Goal: Task Accomplishment & Management: Manage account settings

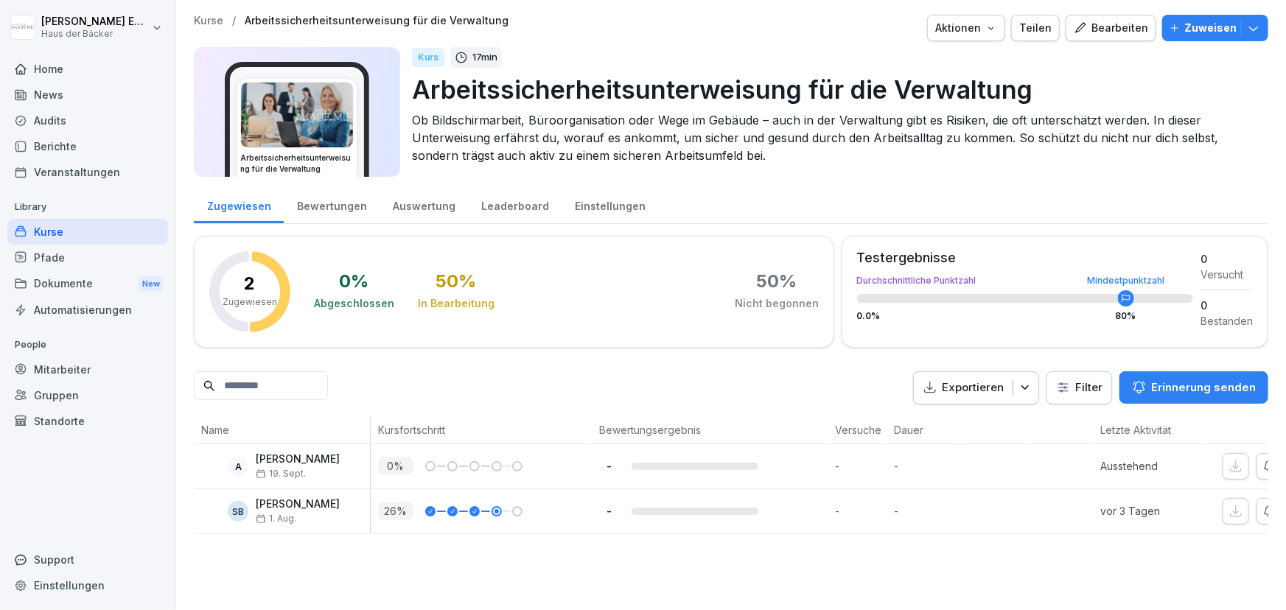
scroll to position [0, 99]
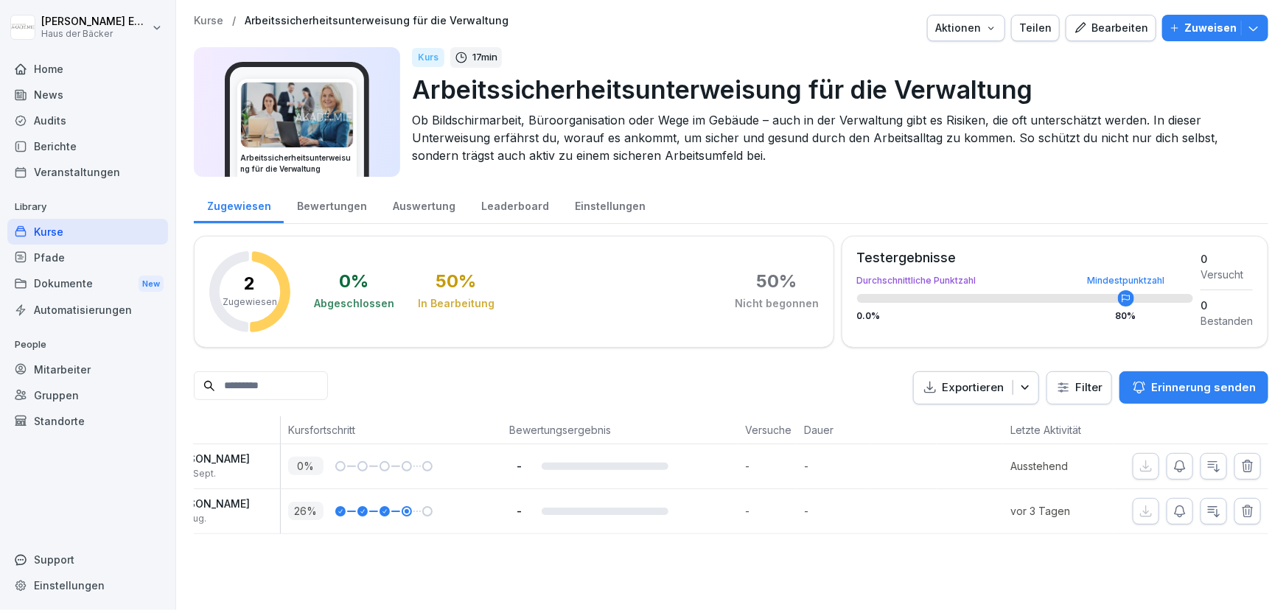
click at [1172, 463] on icon "button" at bounding box center [1179, 466] width 15 height 15
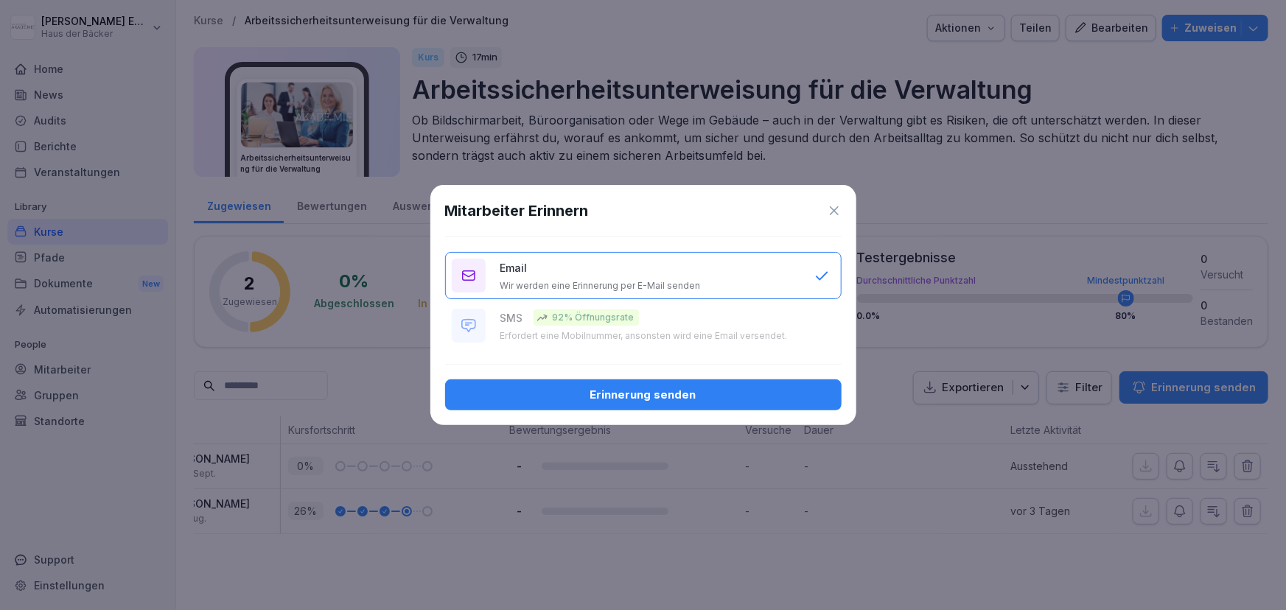
click at [686, 390] on div "Erinnerung senden" at bounding box center [643, 395] width 373 height 16
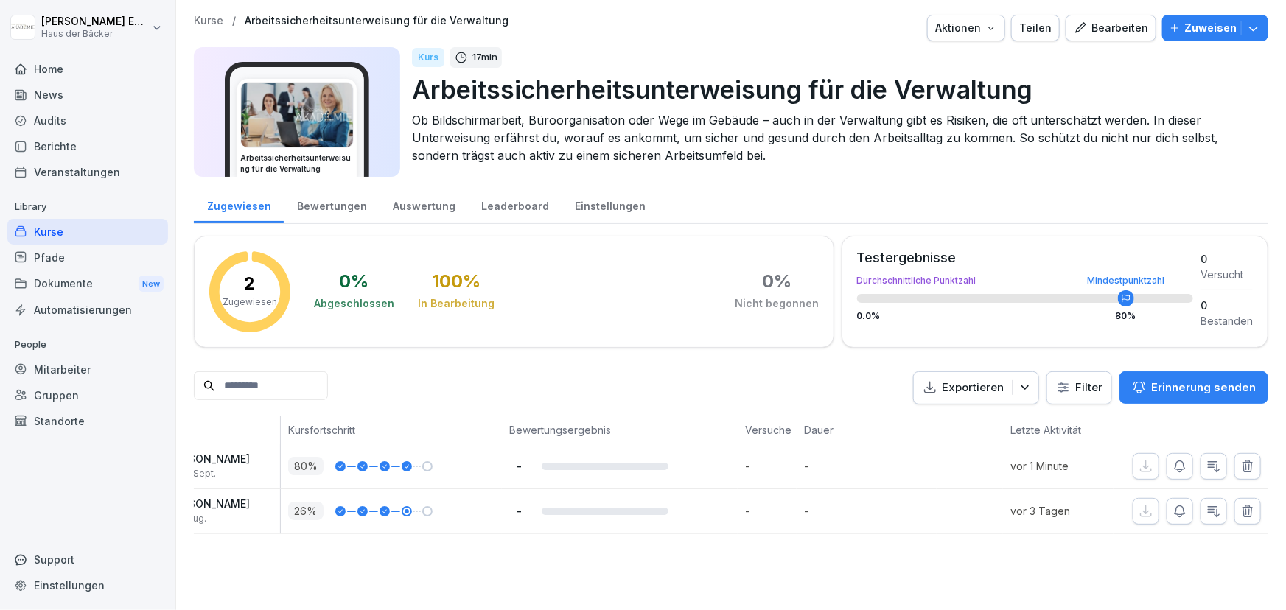
click at [52, 375] on div "Mitarbeiter" at bounding box center [87, 370] width 161 height 26
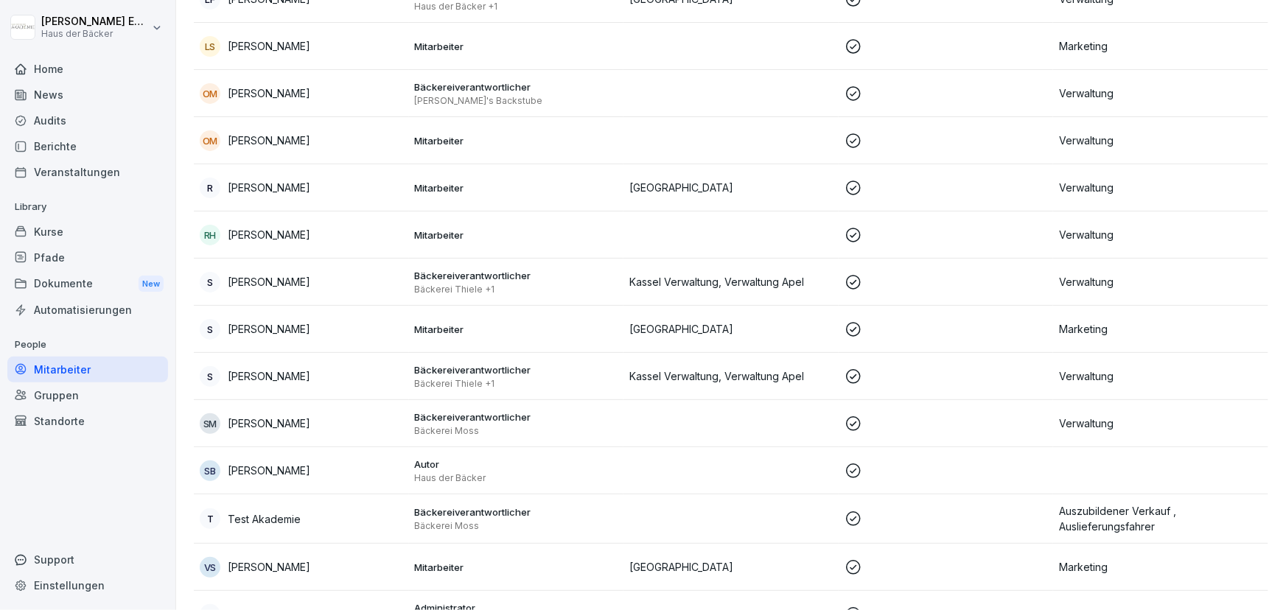
scroll to position [900, 0]
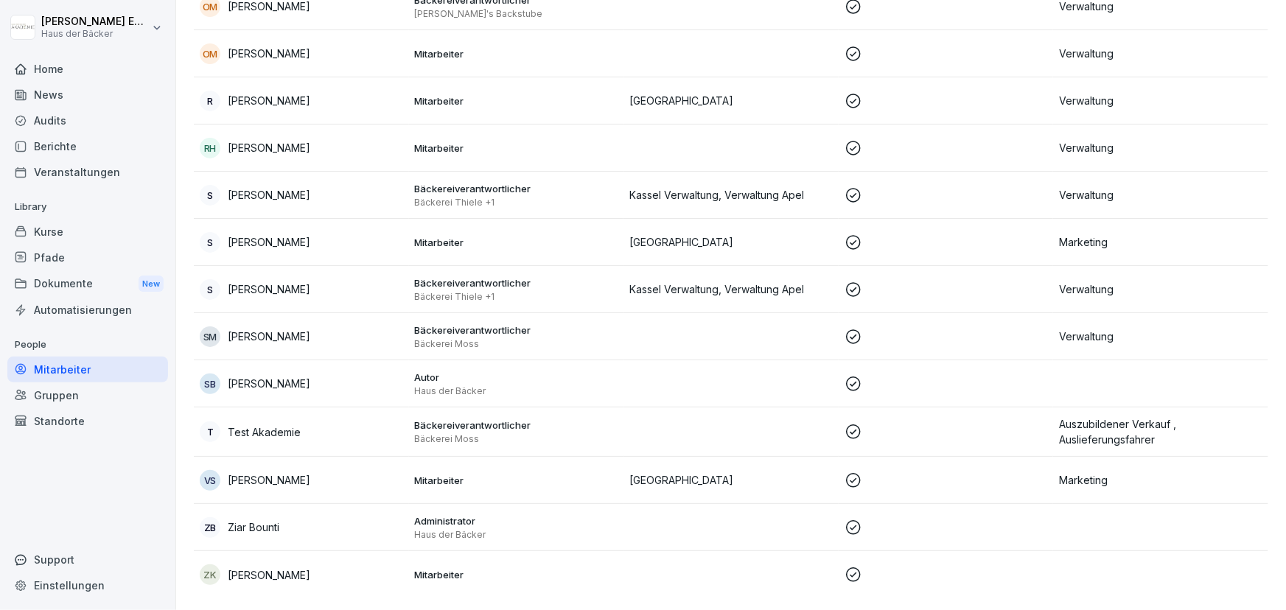
click at [610, 407] on td "Bäckereiverantwortlicher Bäckerei [PERSON_NAME]" at bounding box center [516, 431] width 215 height 49
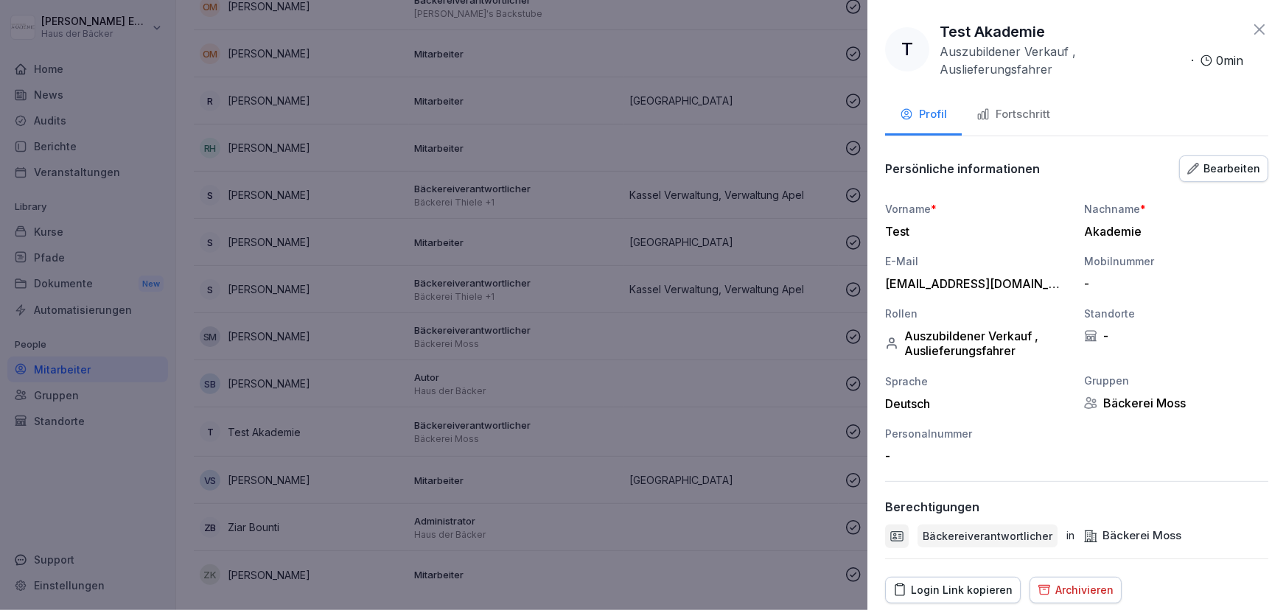
click at [961, 583] on div "Login Link kopieren" at bounding box center [952, 590] width 119 height 16
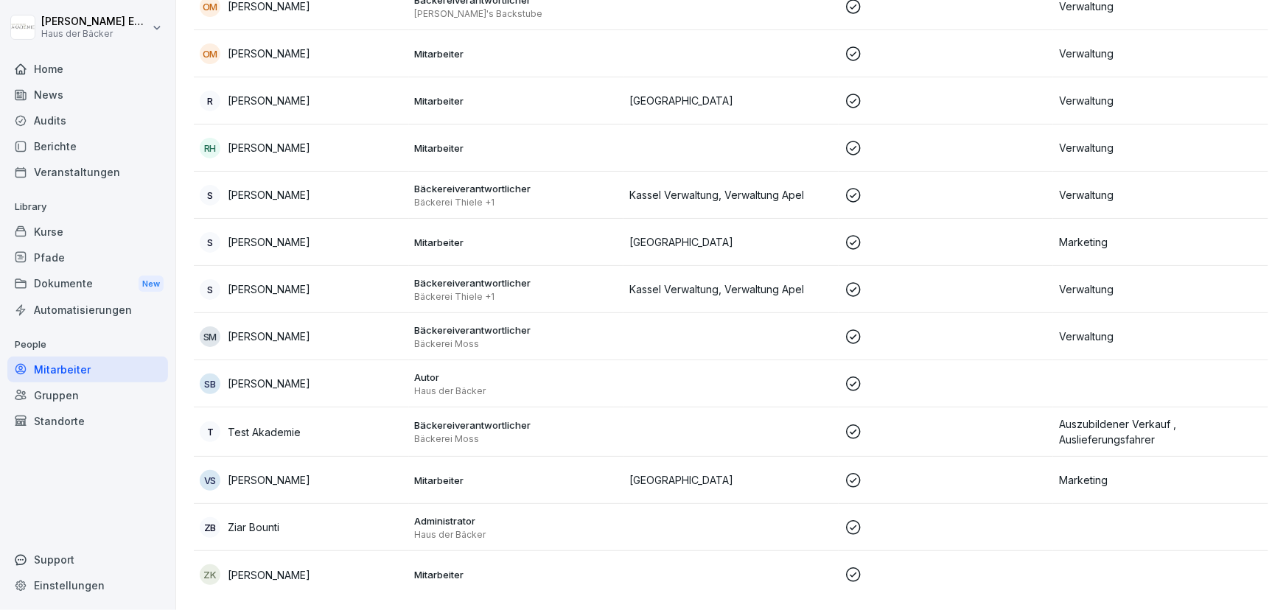
click at [427, 279] on div "Bäckereiverantwortlicher Bäckerei [PERSON_NAME] +1" at bounding box center [516, 289] width 203 height 27
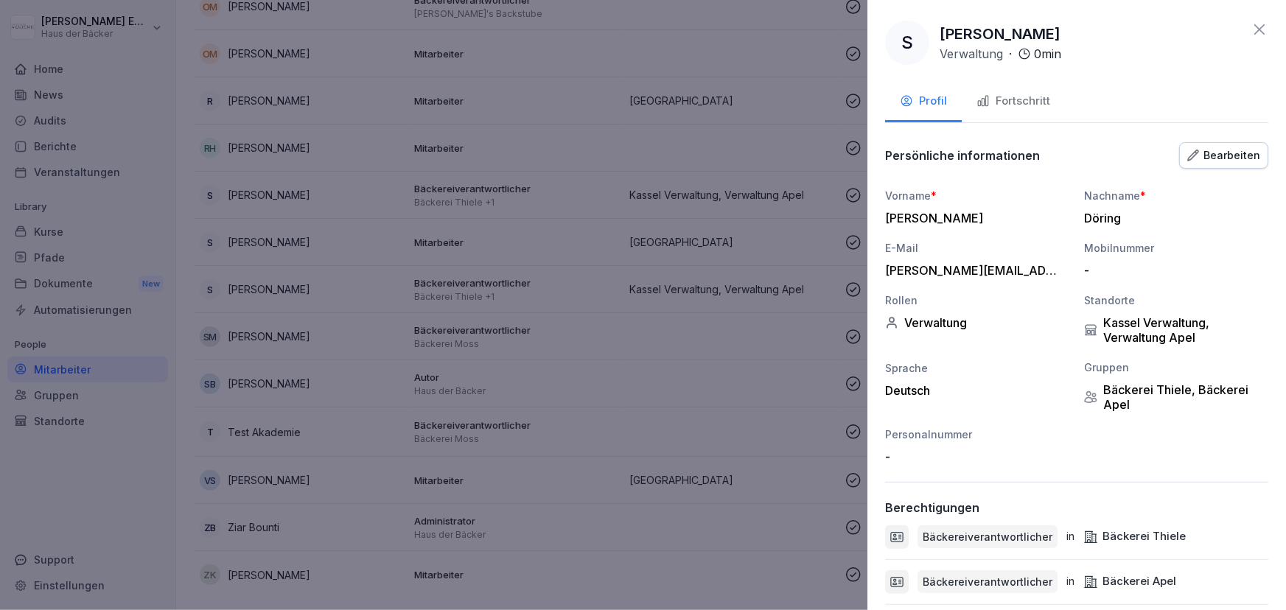
scroll to position [95, 0]
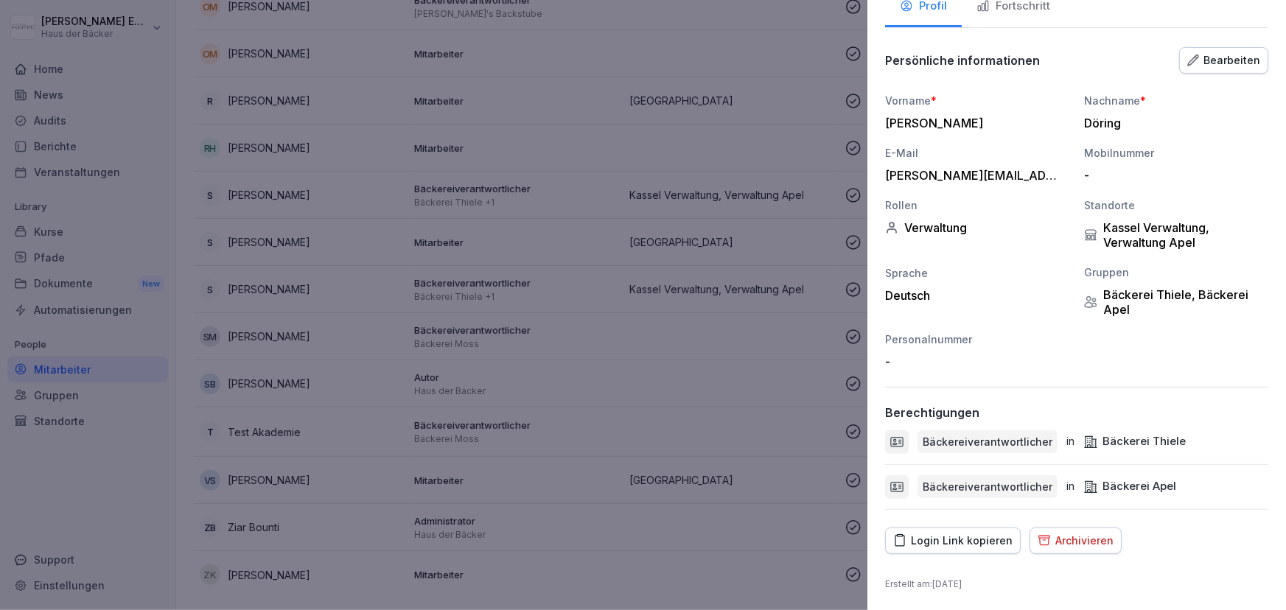
click at [999, 547] on div "Login Link kopieren" at bounding box center [952, 541] width 119 height 16
